Goal: Navigation & Orientation: Find specific page/section

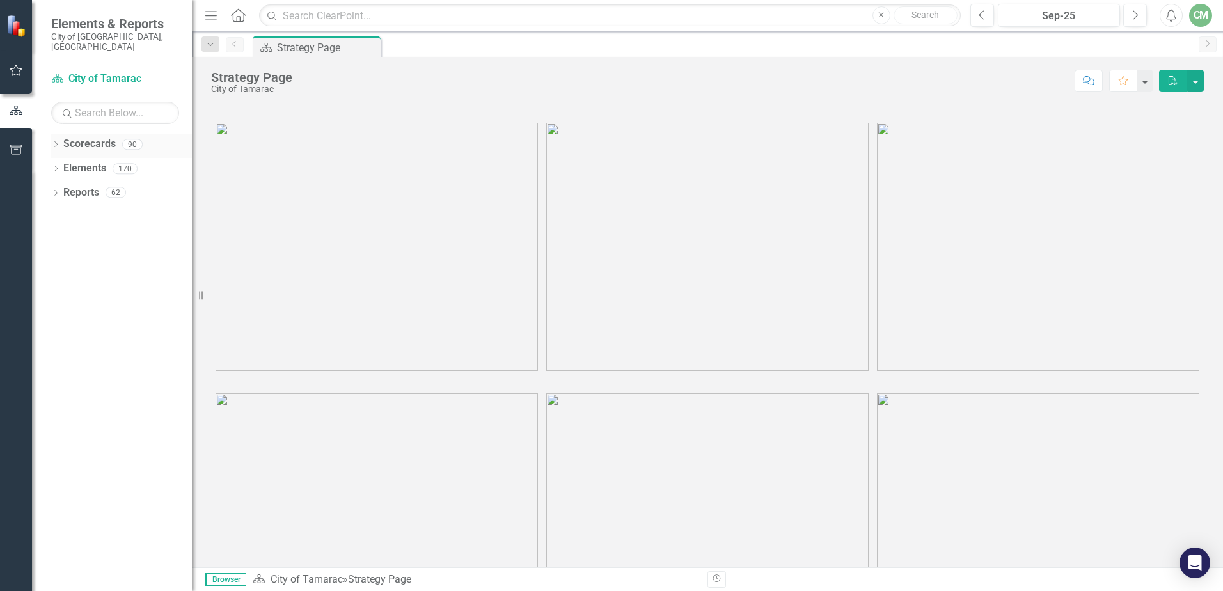
click at [54, 142] on icon "Dropdown" at bounding box center [55, 145] width 9 height 7
click at [64, 165] on icon at bounding box center [62, 168] width 3 height 6
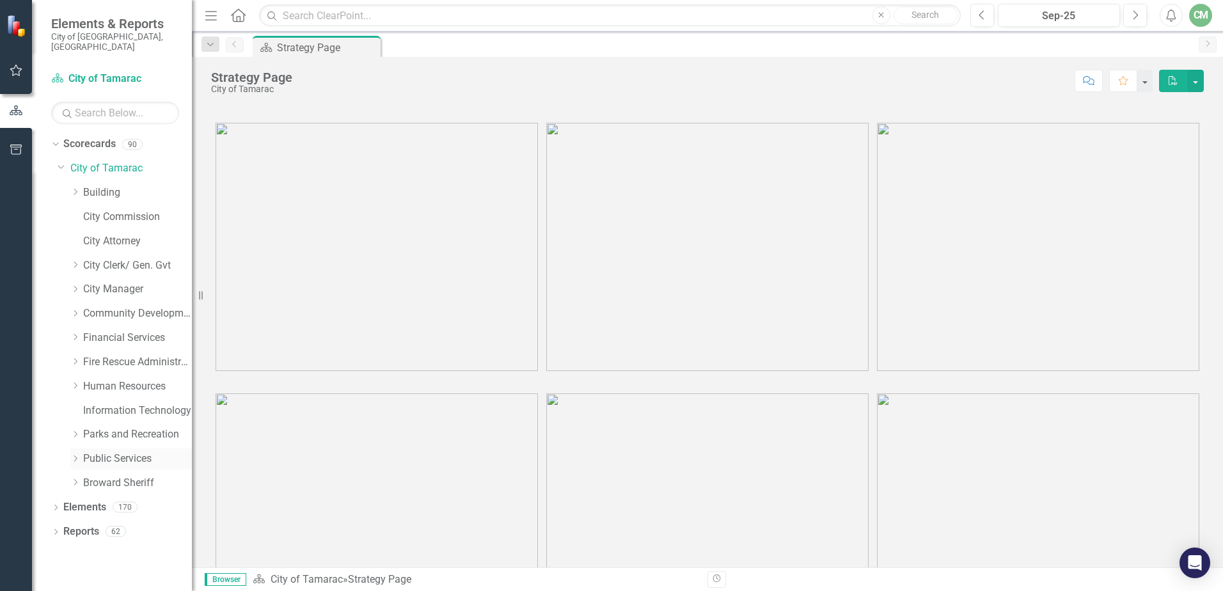
click at [77, 455] on icon "Dropdown" at bounding box center [75, 459] width 10 height 8
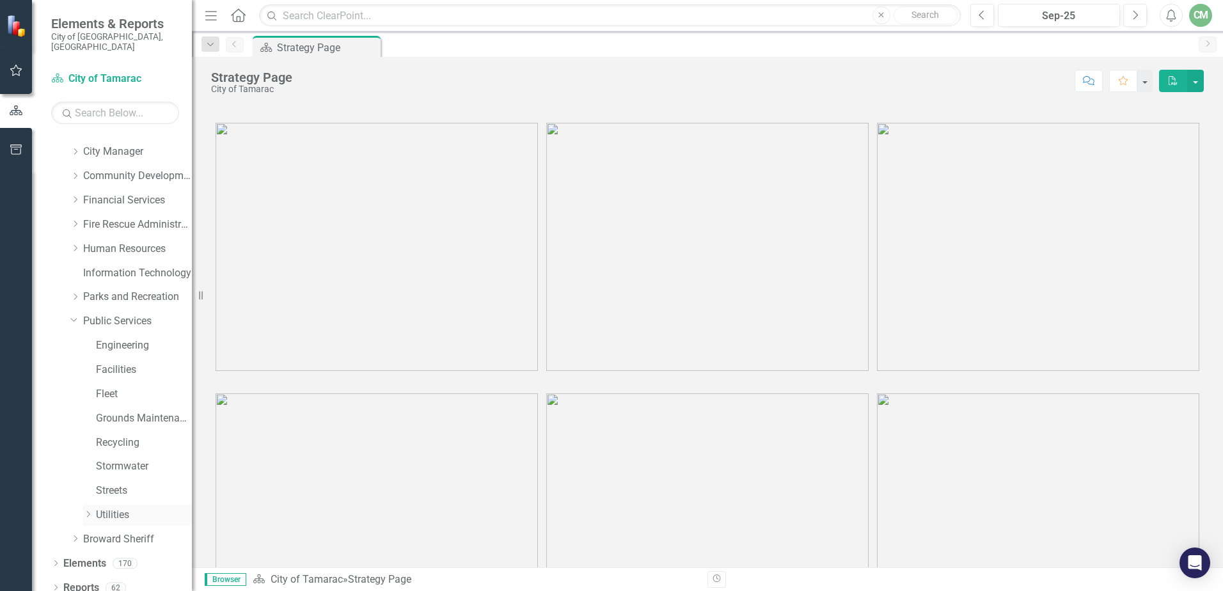
click at [91, 510] on icon "Dropdown" at bounding box center [88, 514] width 10 height 8
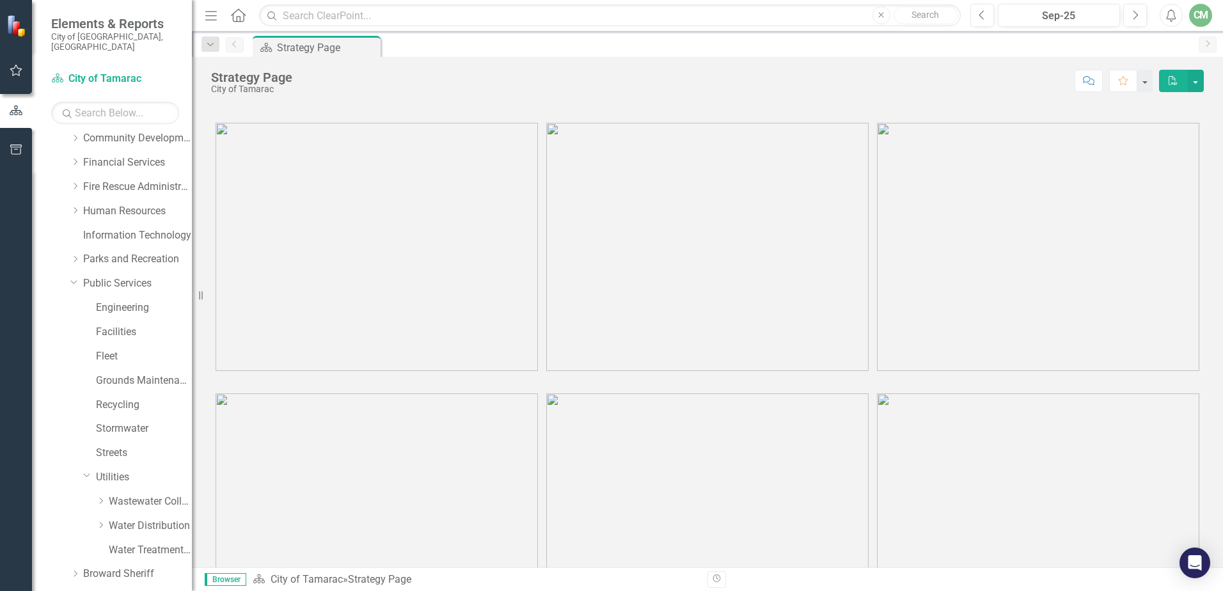
scroll to position [210, 0]
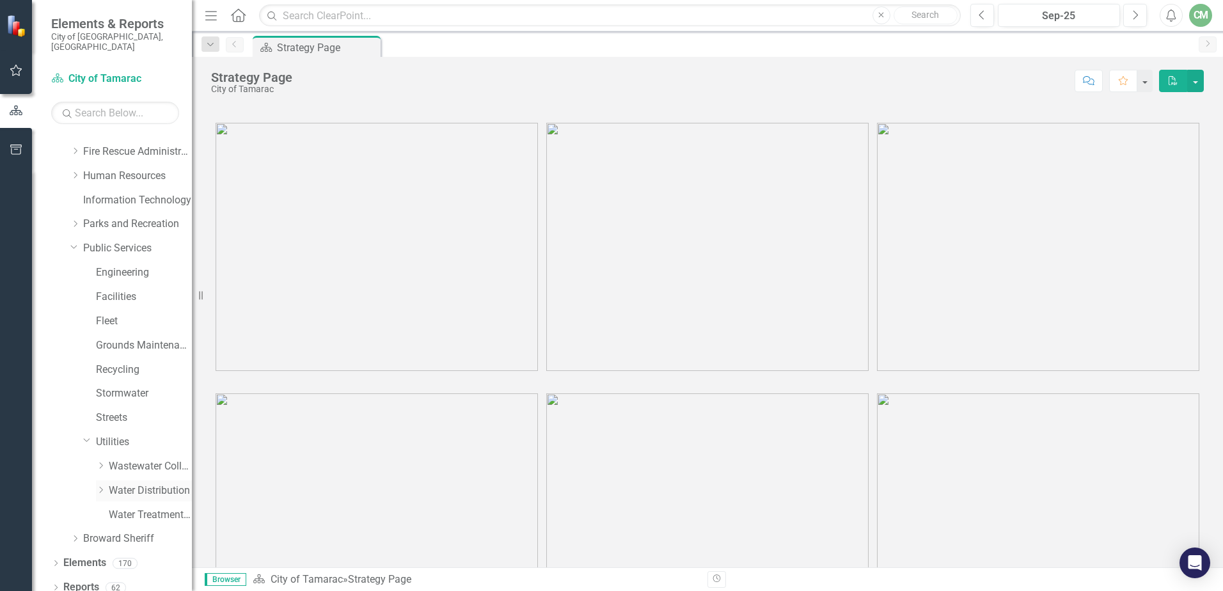
click at [102, 487] on icon at bounding box center [101, 490] width 3 height 6
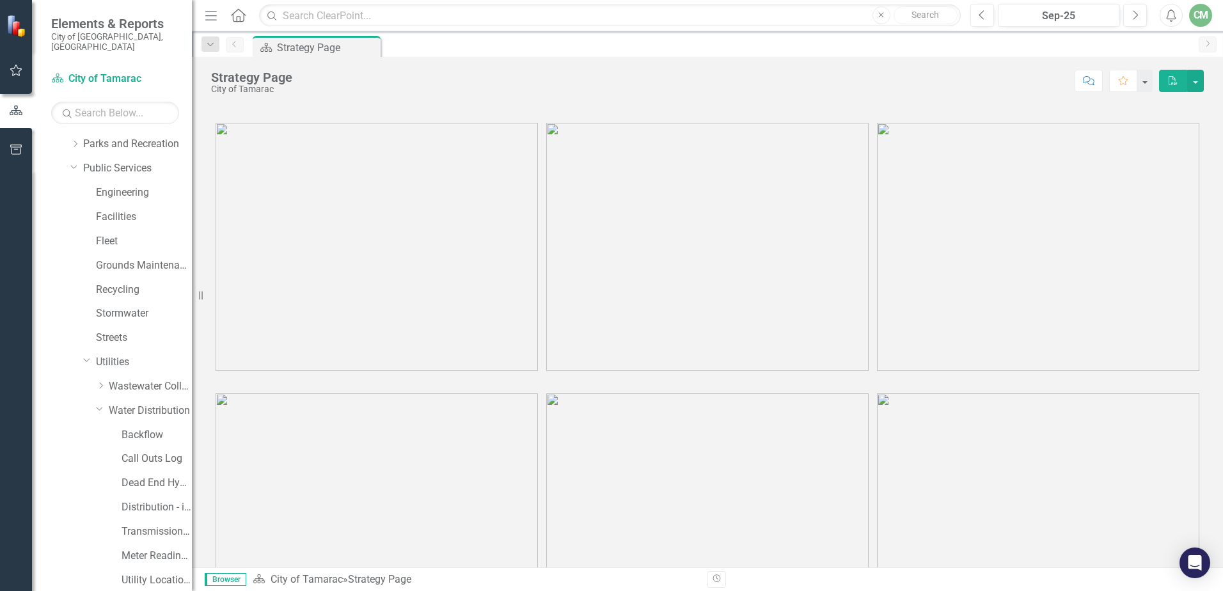
scroll to position [380, 0]
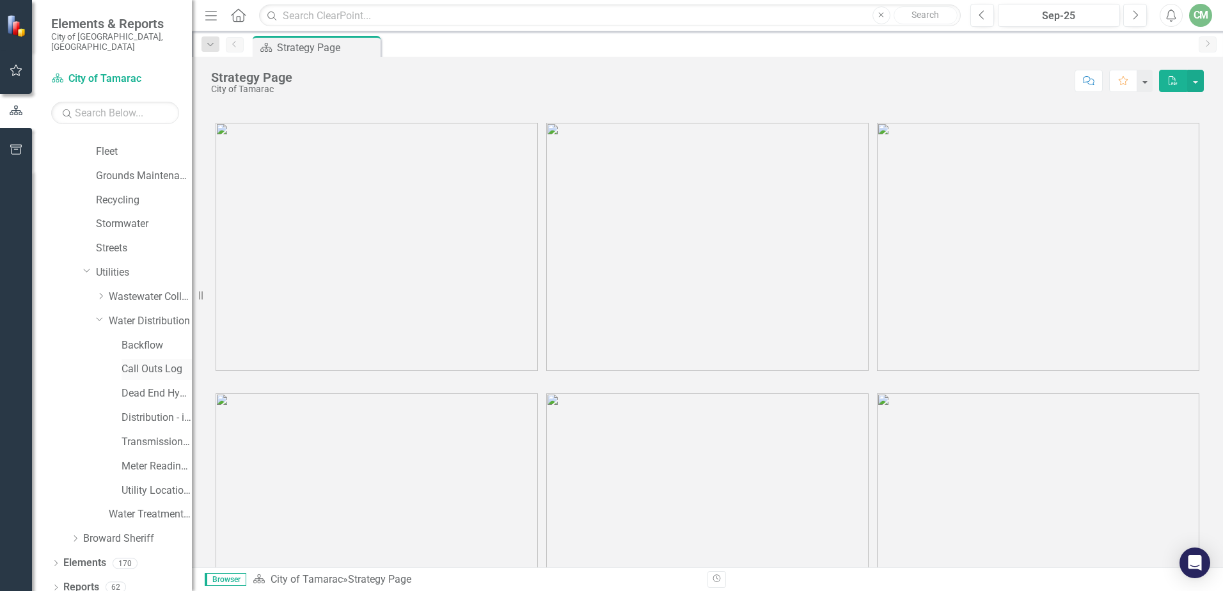
click at [161, 362] on link "Call Outs Log" at bounding box center [157, 369] width 70 height 15
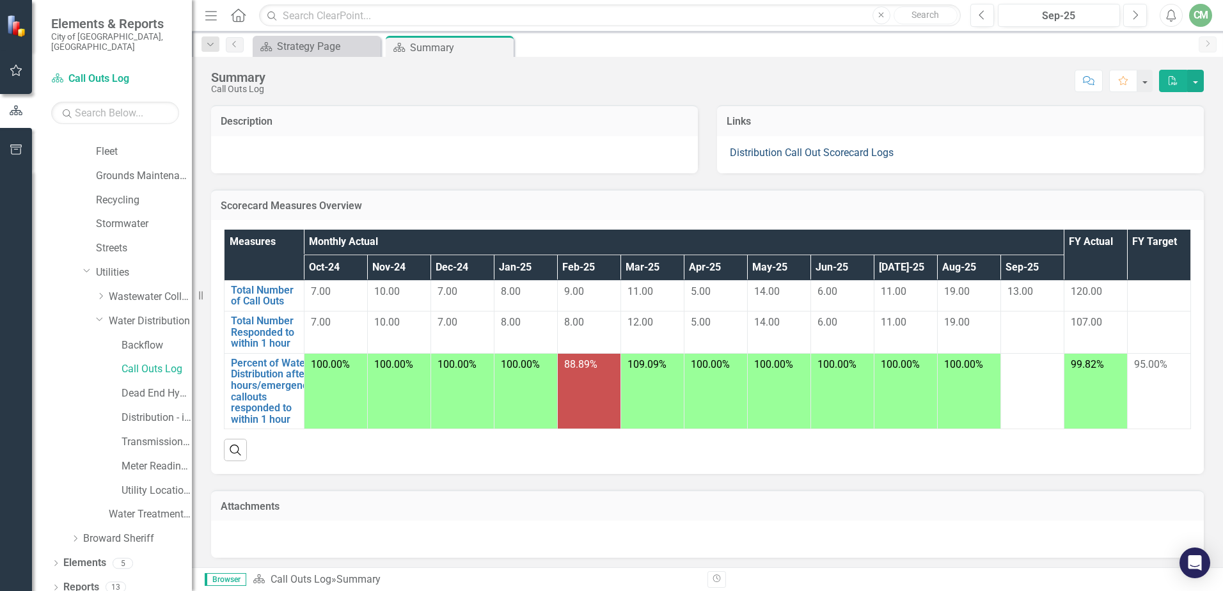
click at [840, 151] on link "Distribution Call Out Scorecard Logs" at bounding box center [812, 152] width 164 height 12
click at [840, 152] on link "Distribution Call Out Scorecard Logs" at bounding box center [812, 152] width 164 height 12
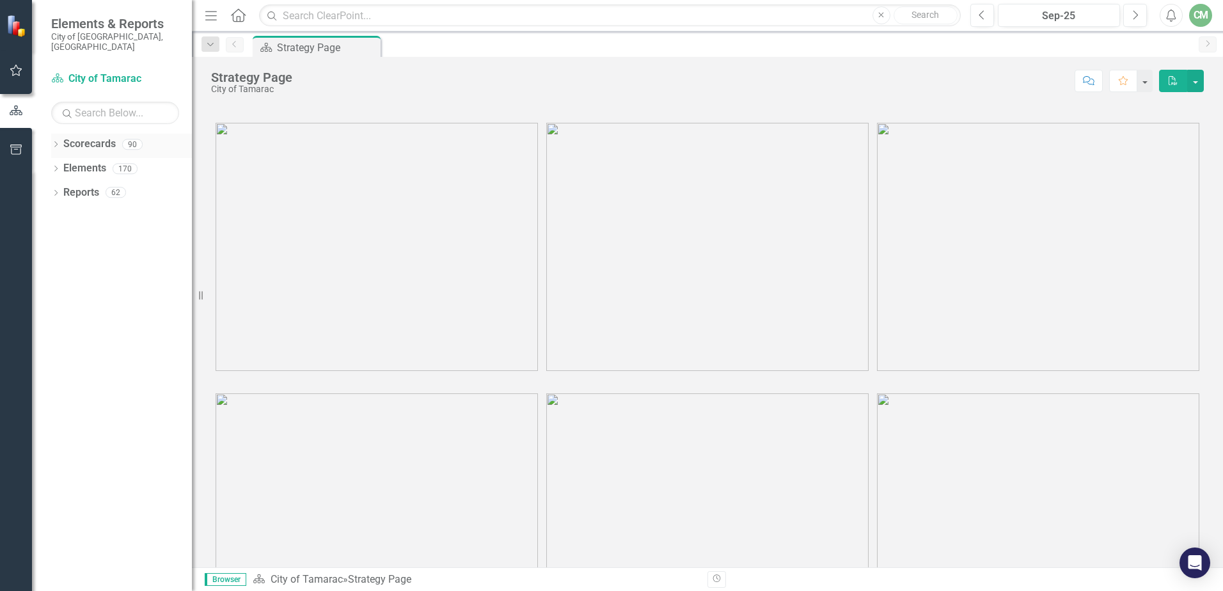
click at [57, 141] on div "Dropdown" at bounding box center [55, 146] width 9 height 11
click at [52, 164] on div "Dropdown Scorecards 90 Dropdown City of Tamarac Dropdown Building Certificate o…" at bounding box center [121, 158] width 141 height 49
click at [56, 163] on div "Dropdown Scorecards 90 Dropdown City of Tamarac Dropdown Building Certificate o…" at bounding box center [121, 158] width 141 height 49
click at [63, 164] on icon "Dropdown" at bounding box center [63, 168] width 10 height 8
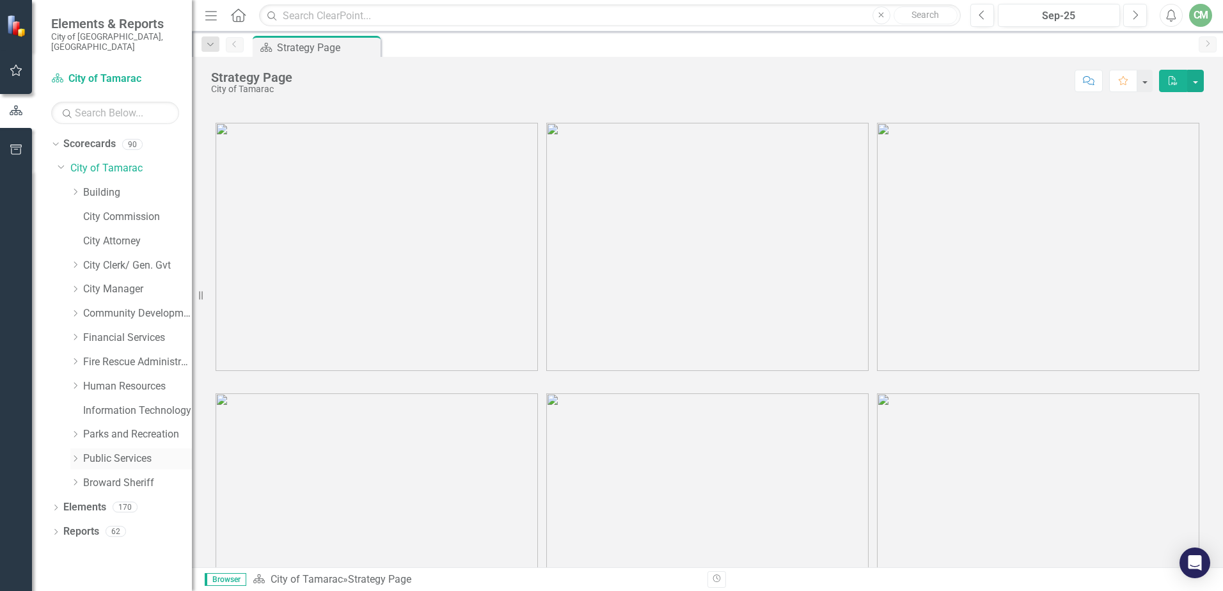
click at [83, 452] on link "Public Services" at bounding box center [137, 459] width 109 height 15
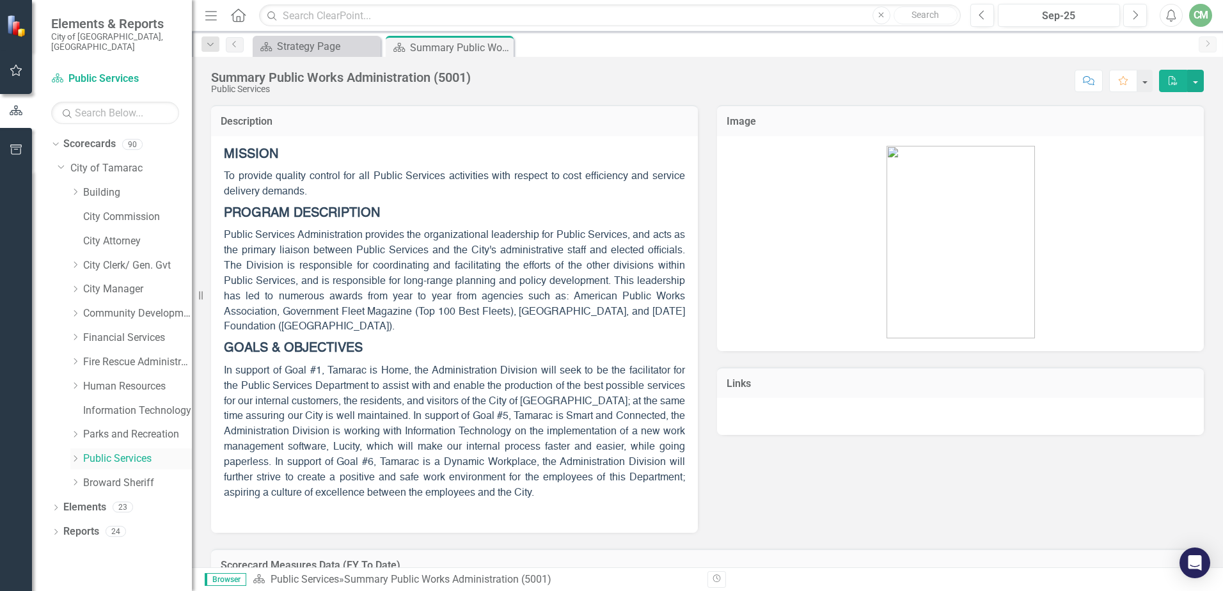
click at [75, 455] on icon at bounding box center [75, 458] width 3 height 6
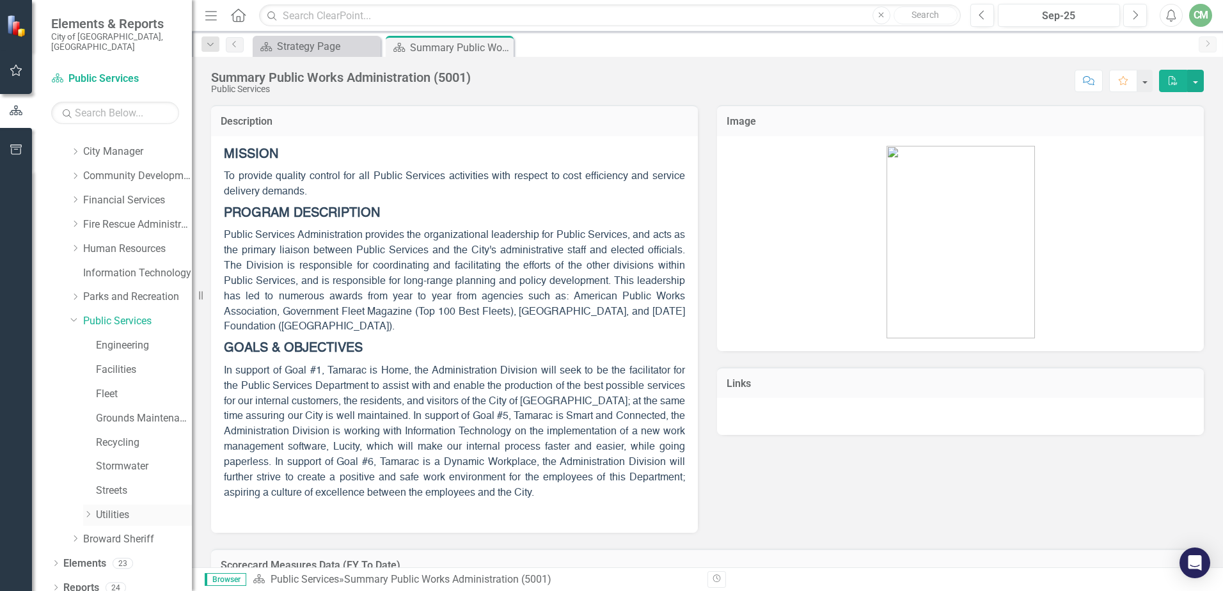
click at [89, 510] on icon "Dropdown" at bounding box center [88, 514] width 10 height 8
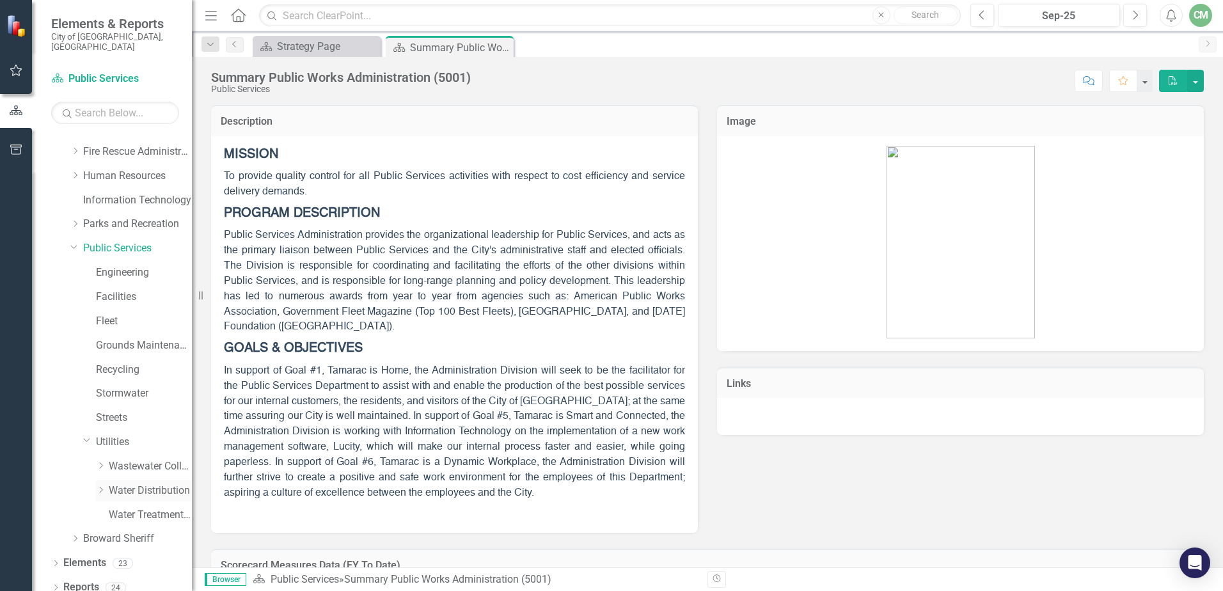
click at [97, 486] on icon "Dropdown" at bounding box center [101, 490] width 10 height 8
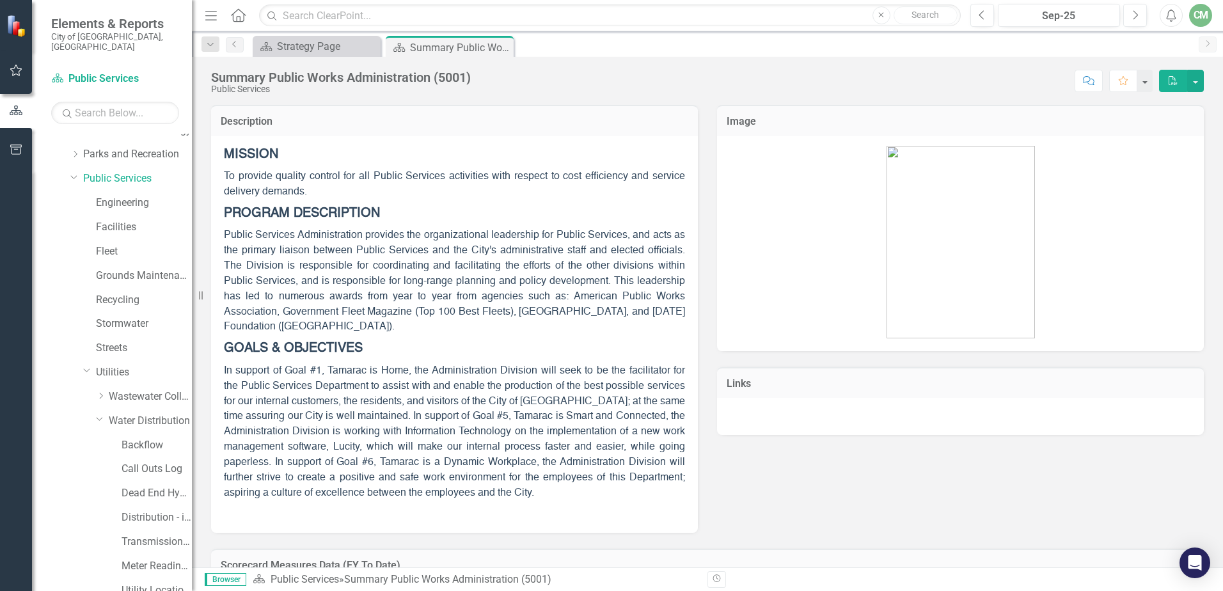
scroll to position [380, 0]
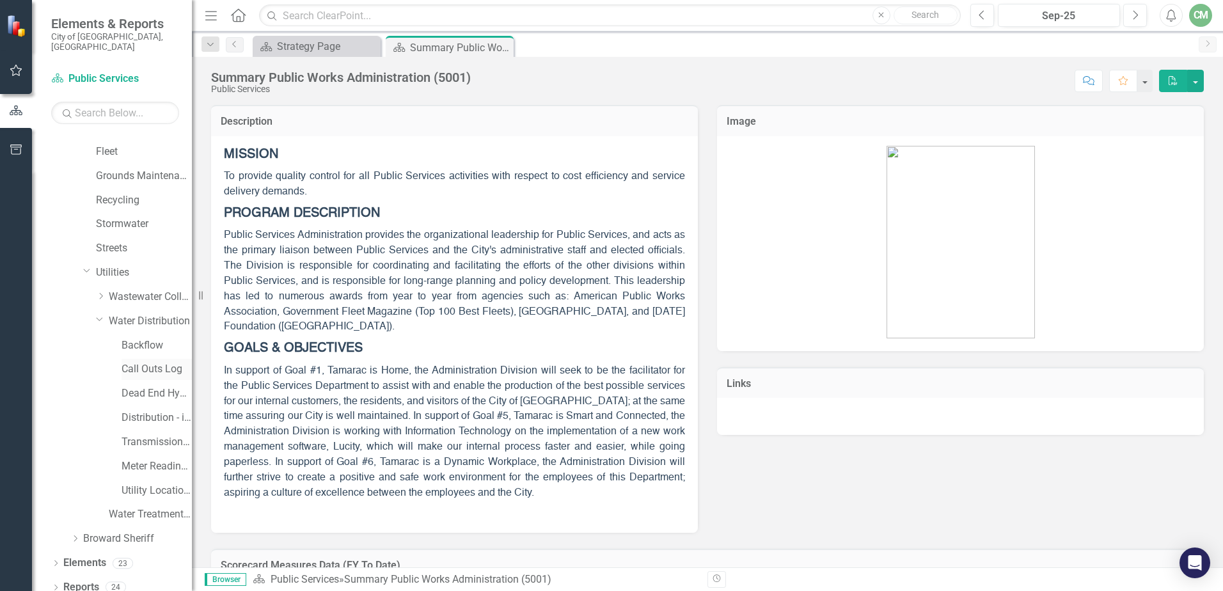
click at [161, 362] on link "Call Outs Log" at bounding box center [157, 369] width 70 height 15
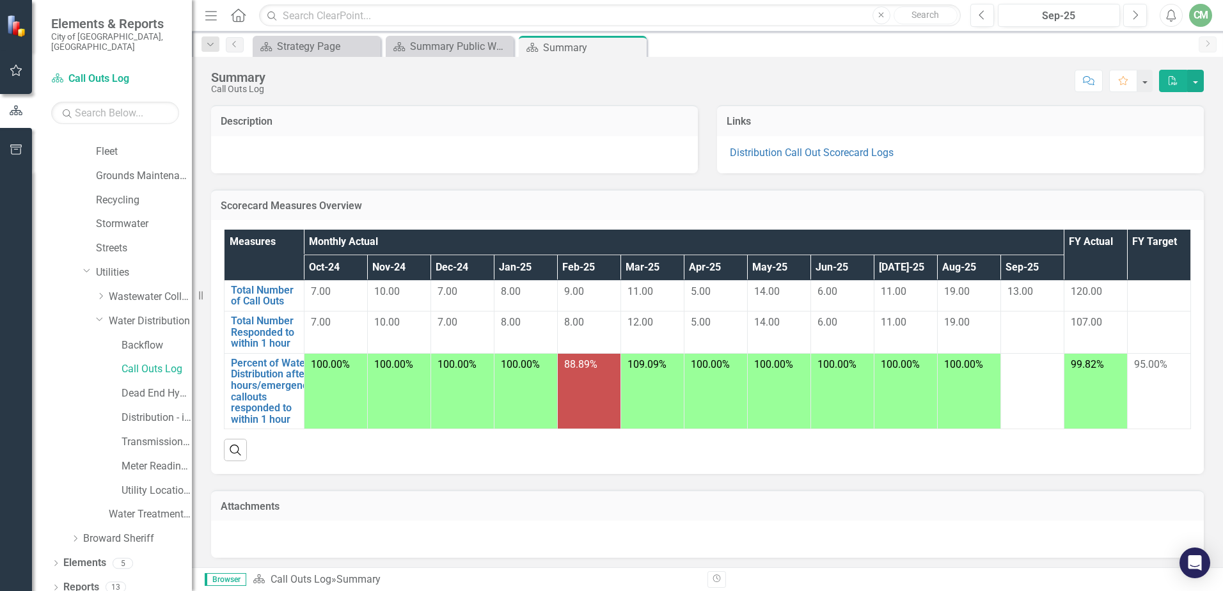
drag, startPoint x: 905, startPoint y: 154, endPoint x: 938, endPoint y: 114, distance: 51.8
click at [939, 114] on td "Links" at bounding box center [961, 122] width 468 height 17
